Goal: Information Seeking & Learning: Learn about a topic

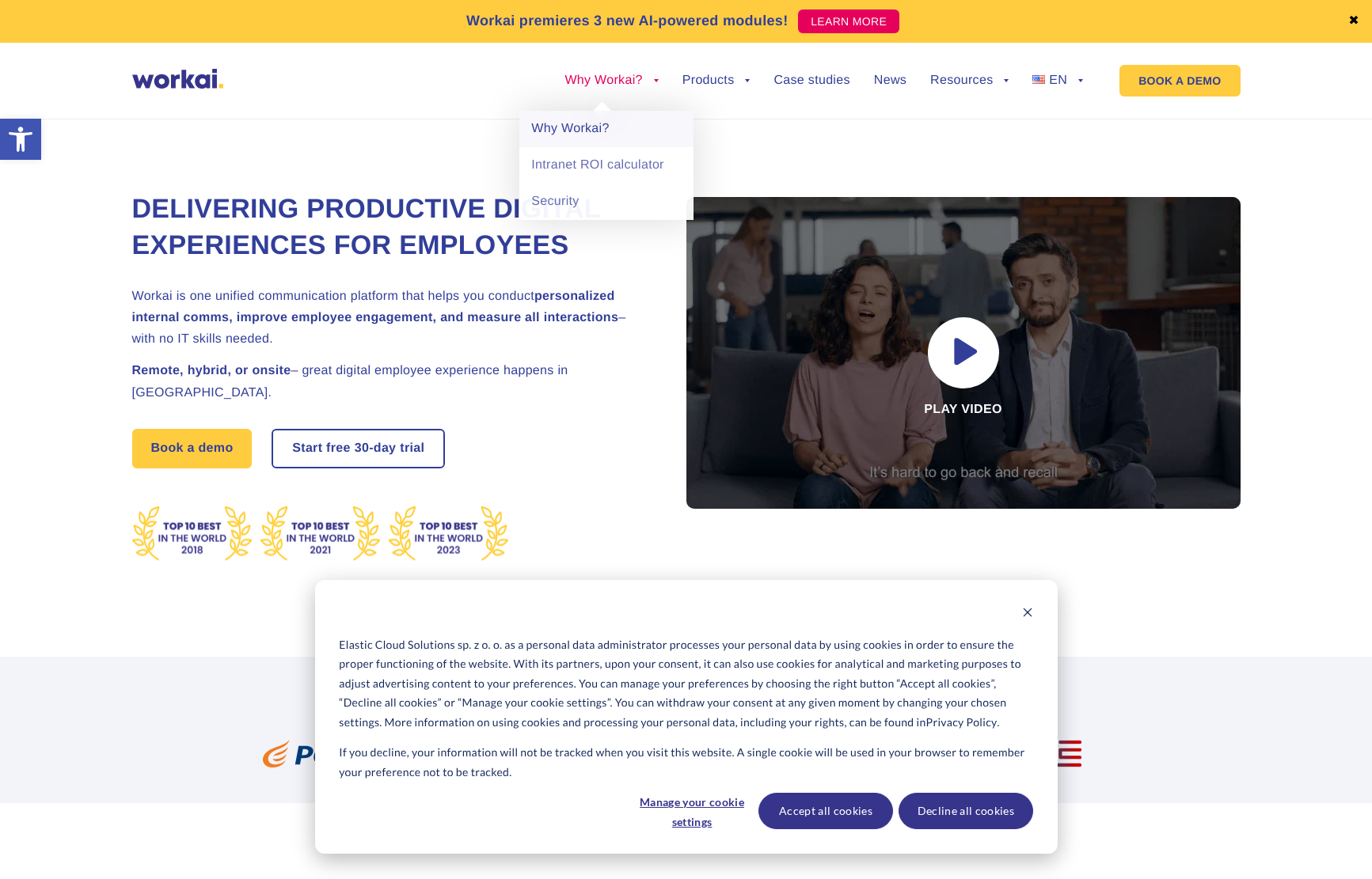
click at [565, 131] on link "Why Workai?" at bounding box center [606, 129] width 174 height 37
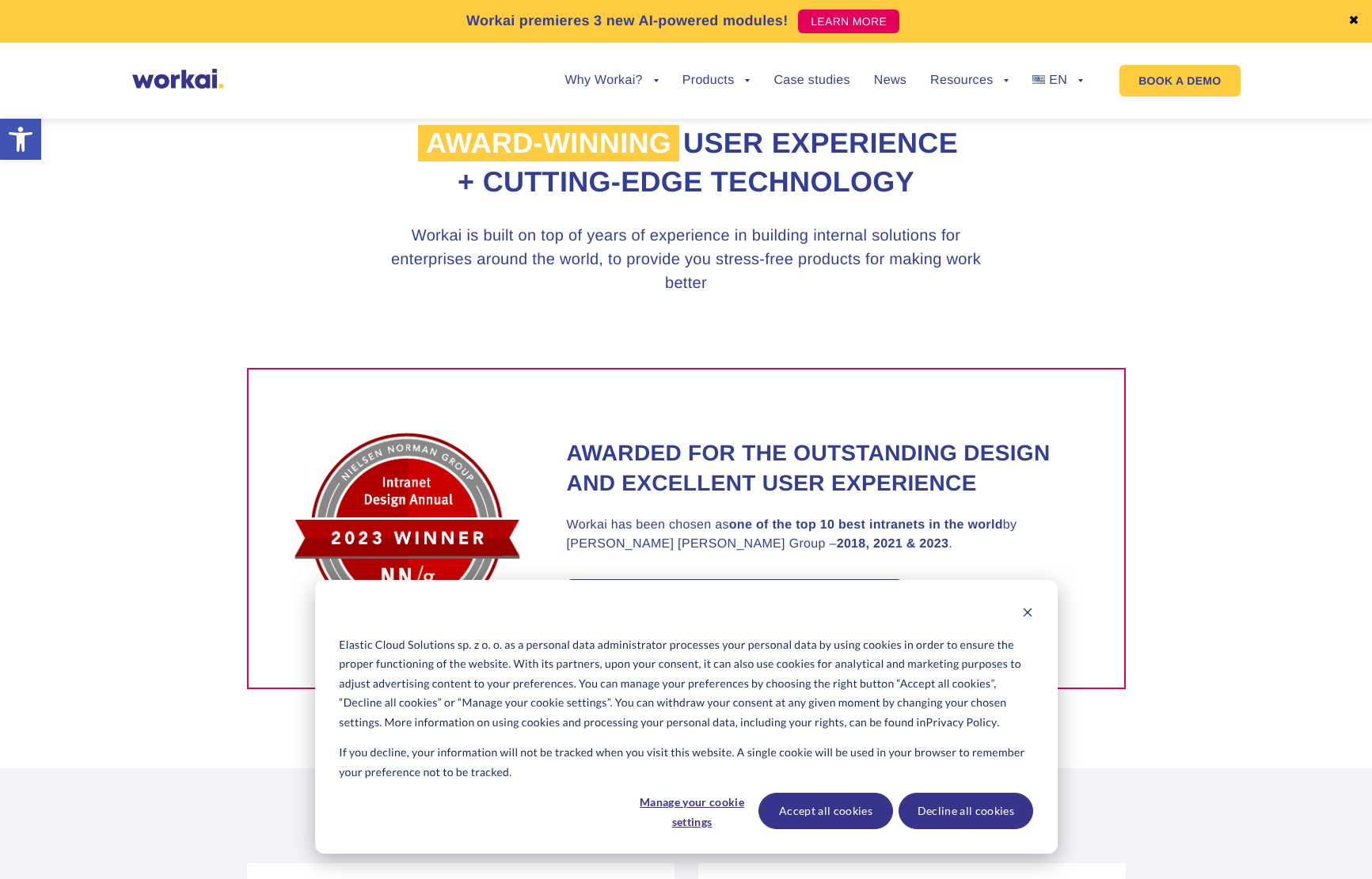
scroll to position [926, 0]
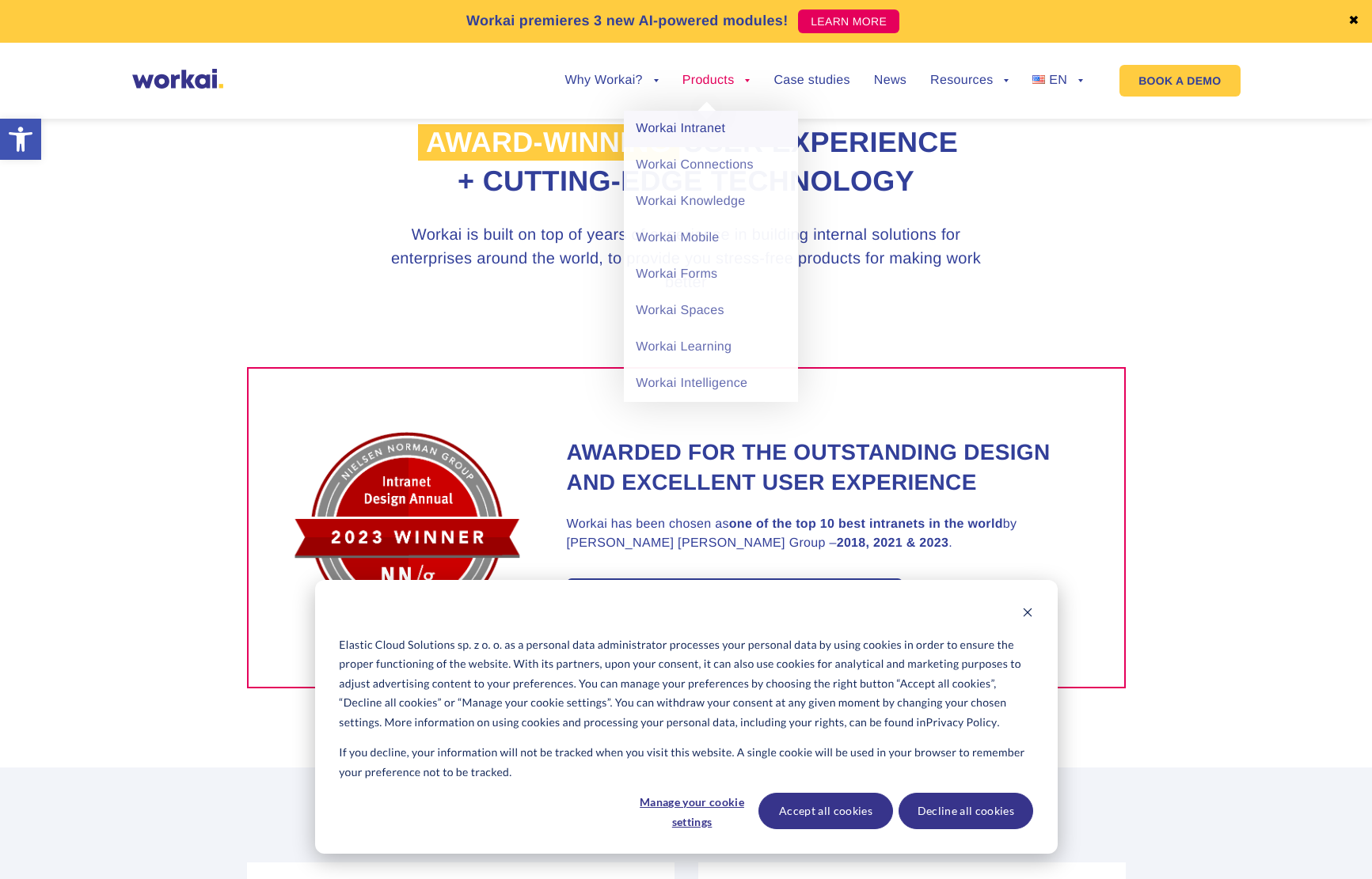
click at [680, 130] on link "Workai Intranet" at bounding box center [711, 129] width 174 height 37
